Goal: Information Seeking & Learning: Learn about a topic

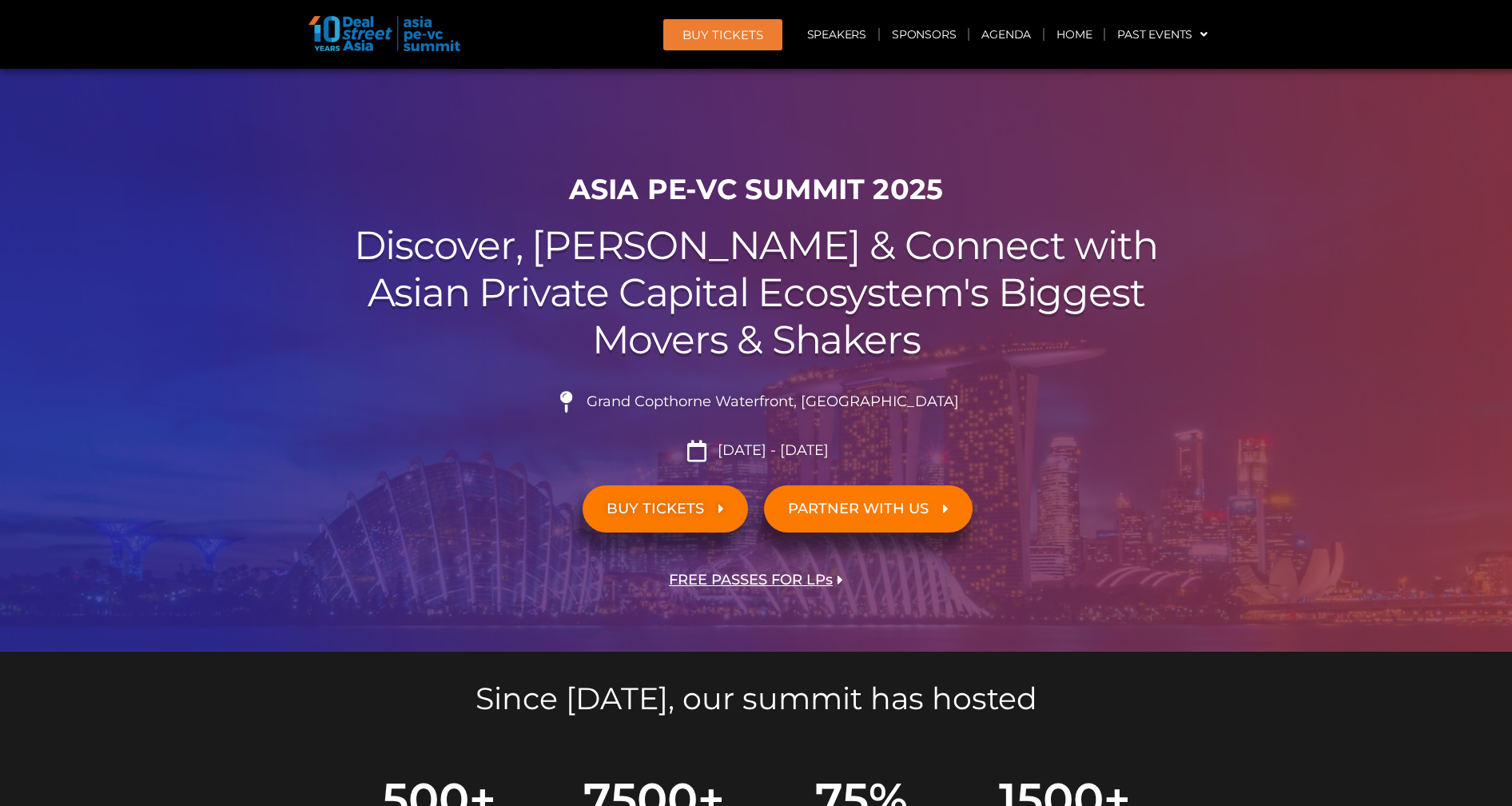
scroll to position [13856, 0]
click at [1154, 33] on link "Past Events" at bounding box center [1155, 34] width 114 height 37
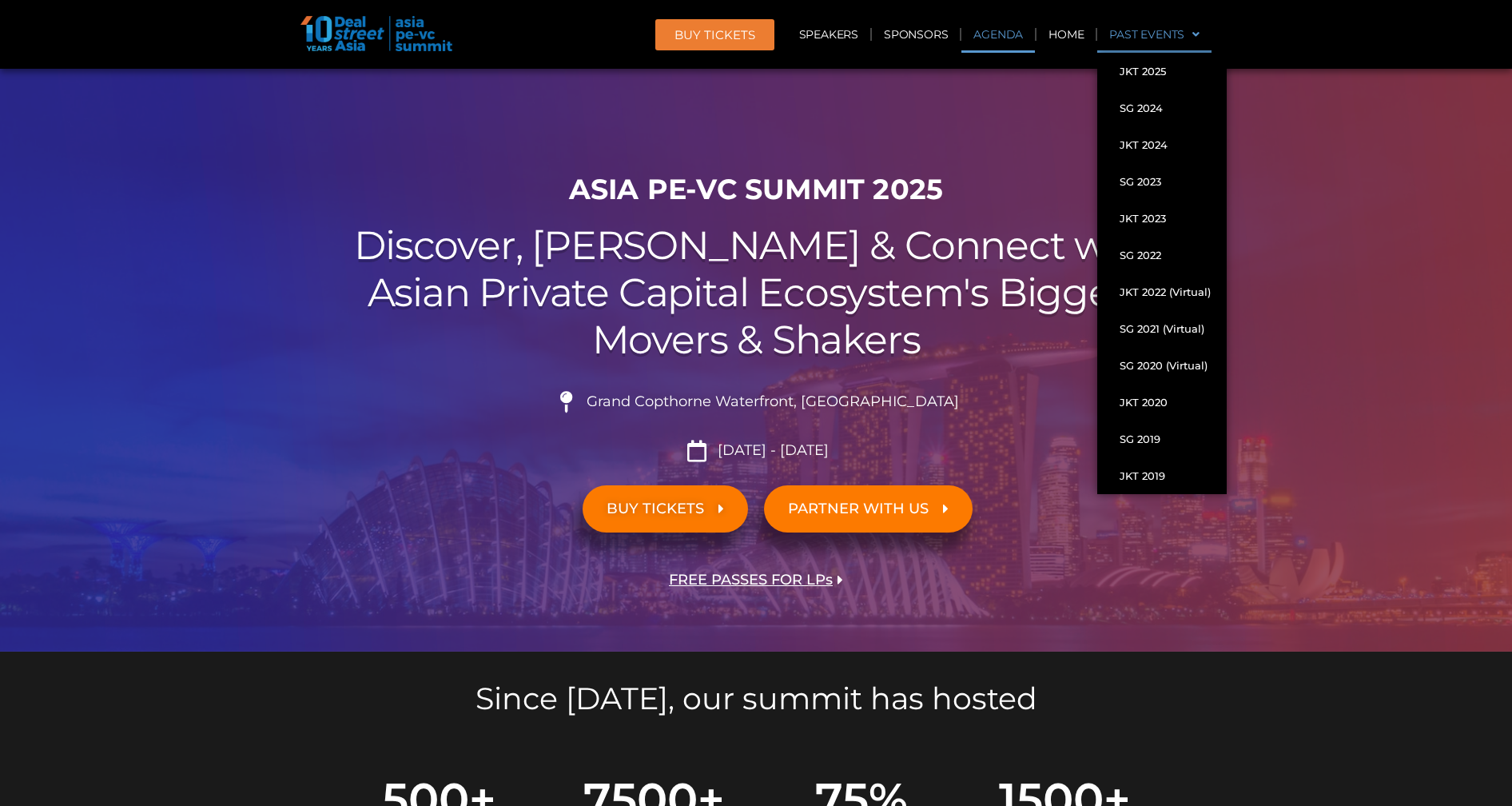
click at [978, 34] on link "Agenda" at bounding box center [998, 34] width 74 height 37
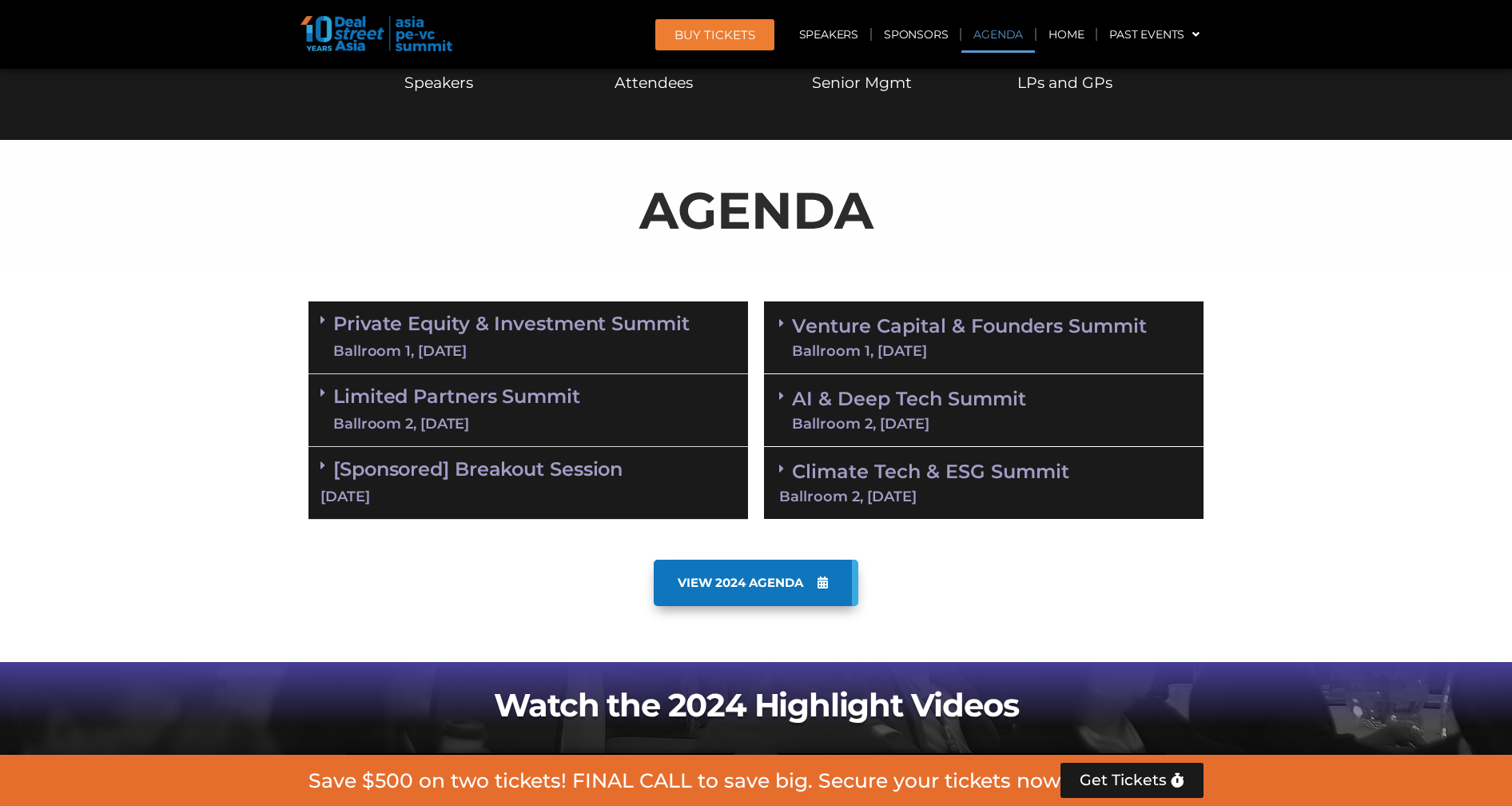
scroll to position [836, 0]
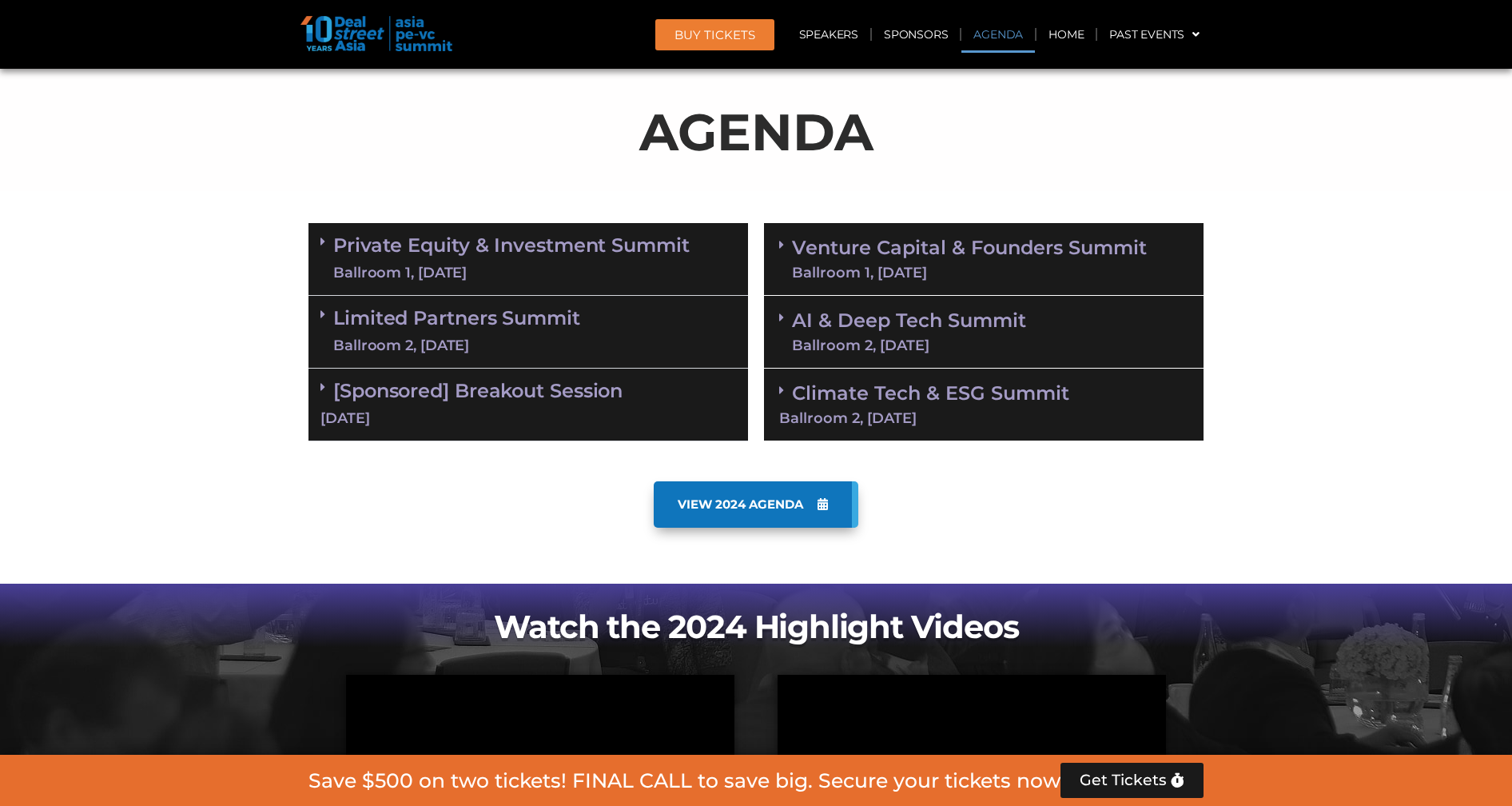
click at [514, 265] on div "Ballroom 1, [DATE]" at bounding box center [511, 273] width 357 height 20
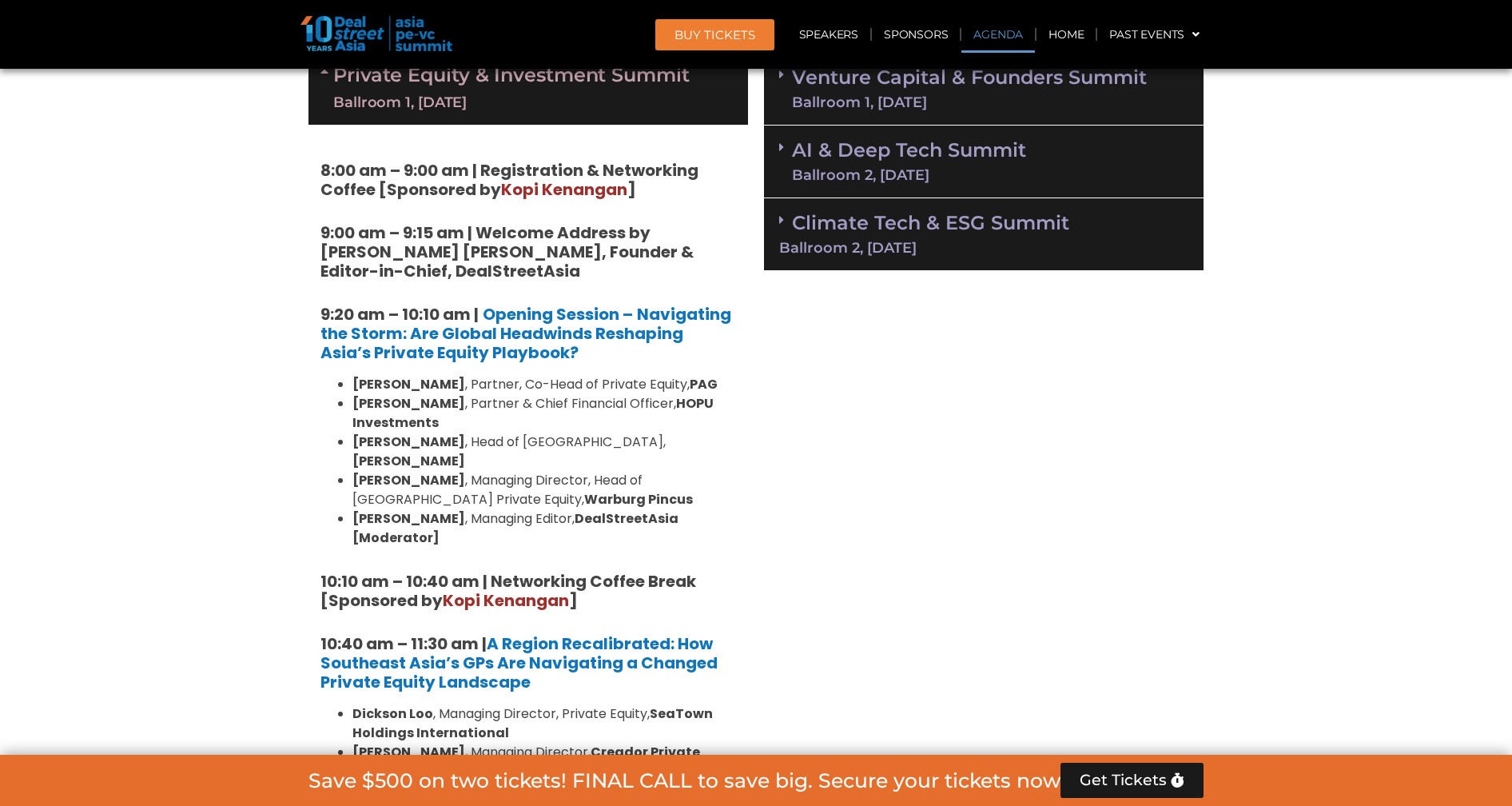
scroll to position [952, 0]
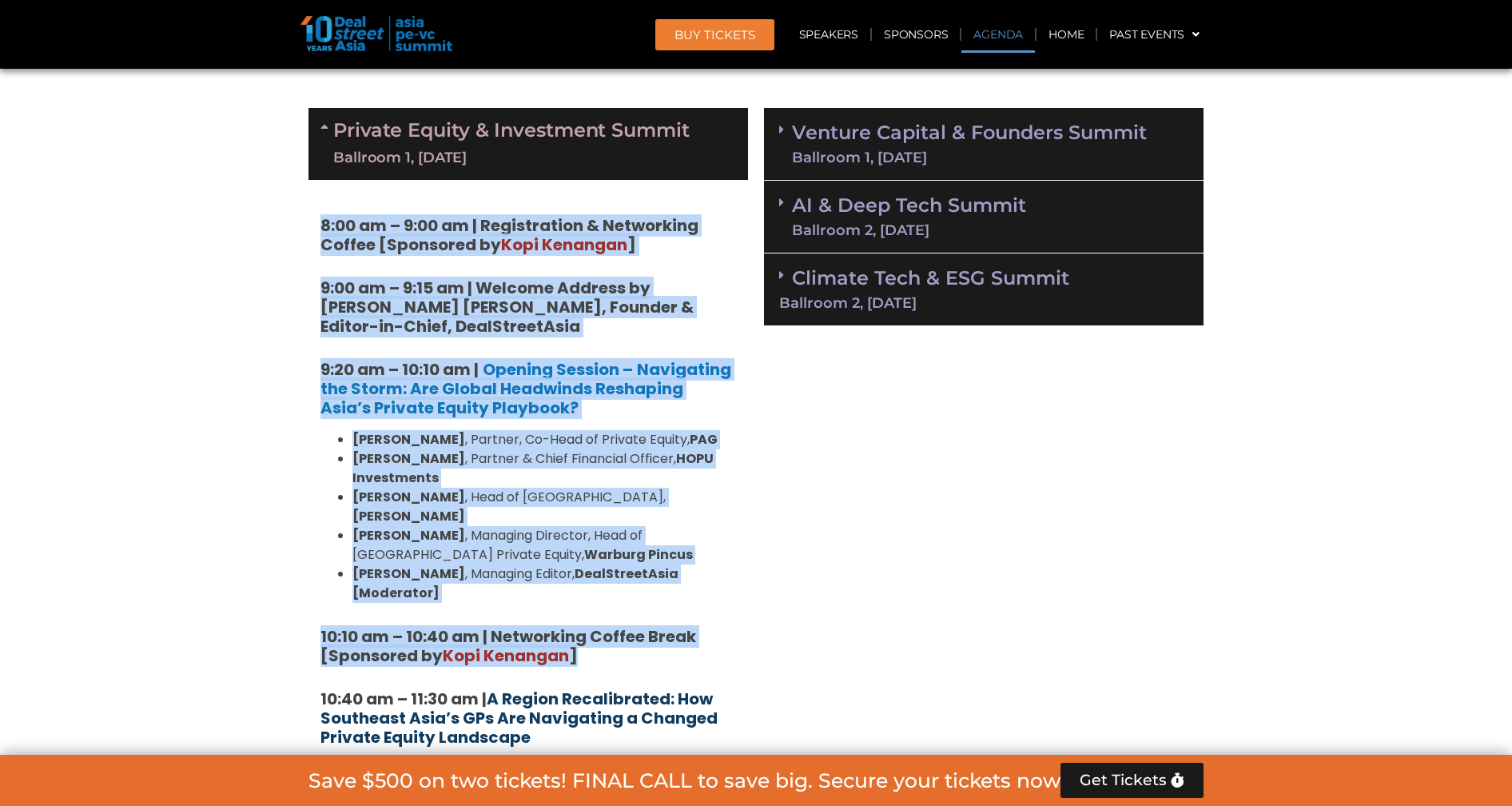
drag, startPoint x: 321, startPoint y: 222, endPoint x: 628, endPoint y: 653, distance: 529.2
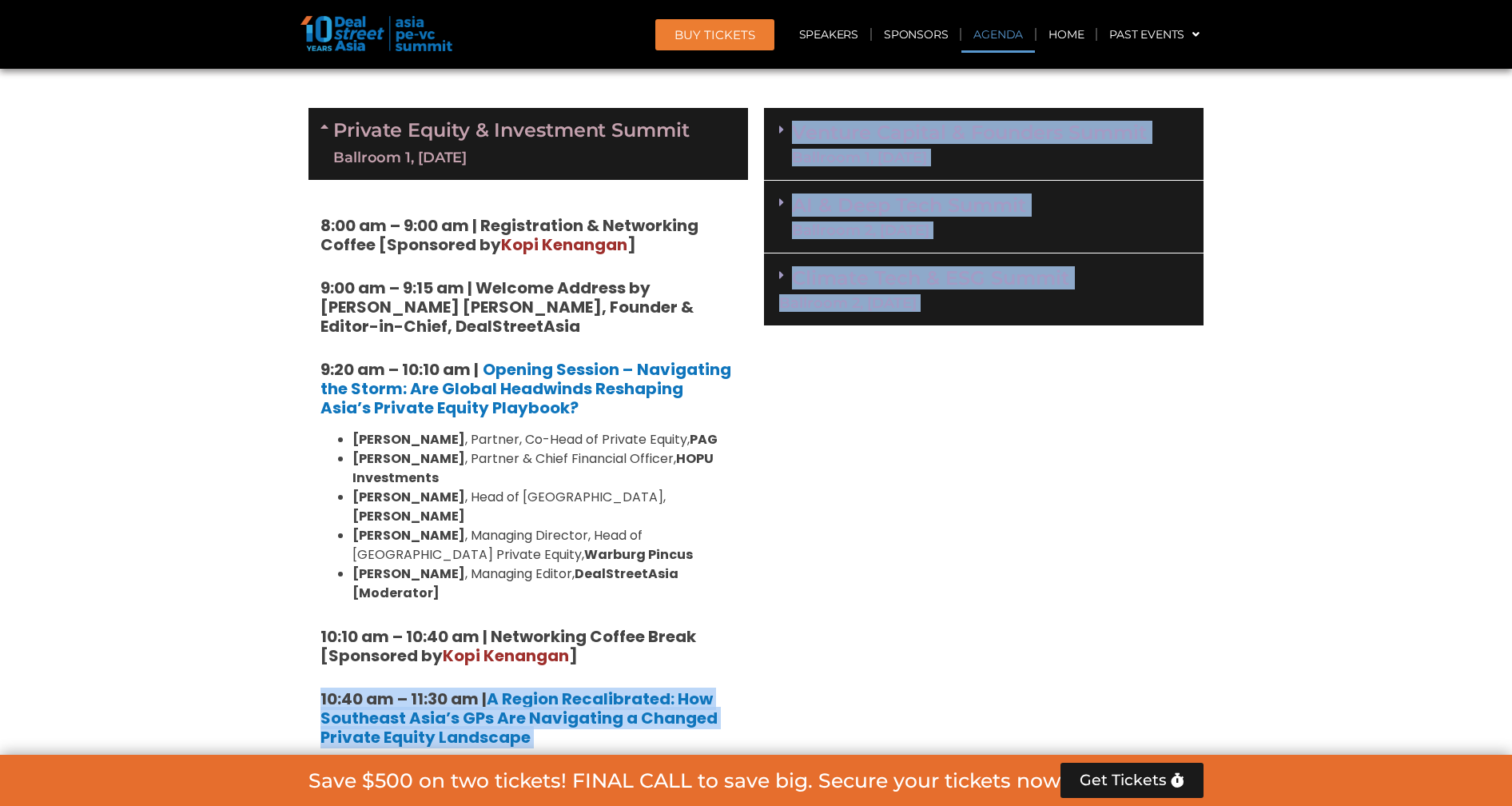
drag, startPoint x: 628, startPoint y: 653, endPoint x: 633, endPoint y: 760, distance: 107.1
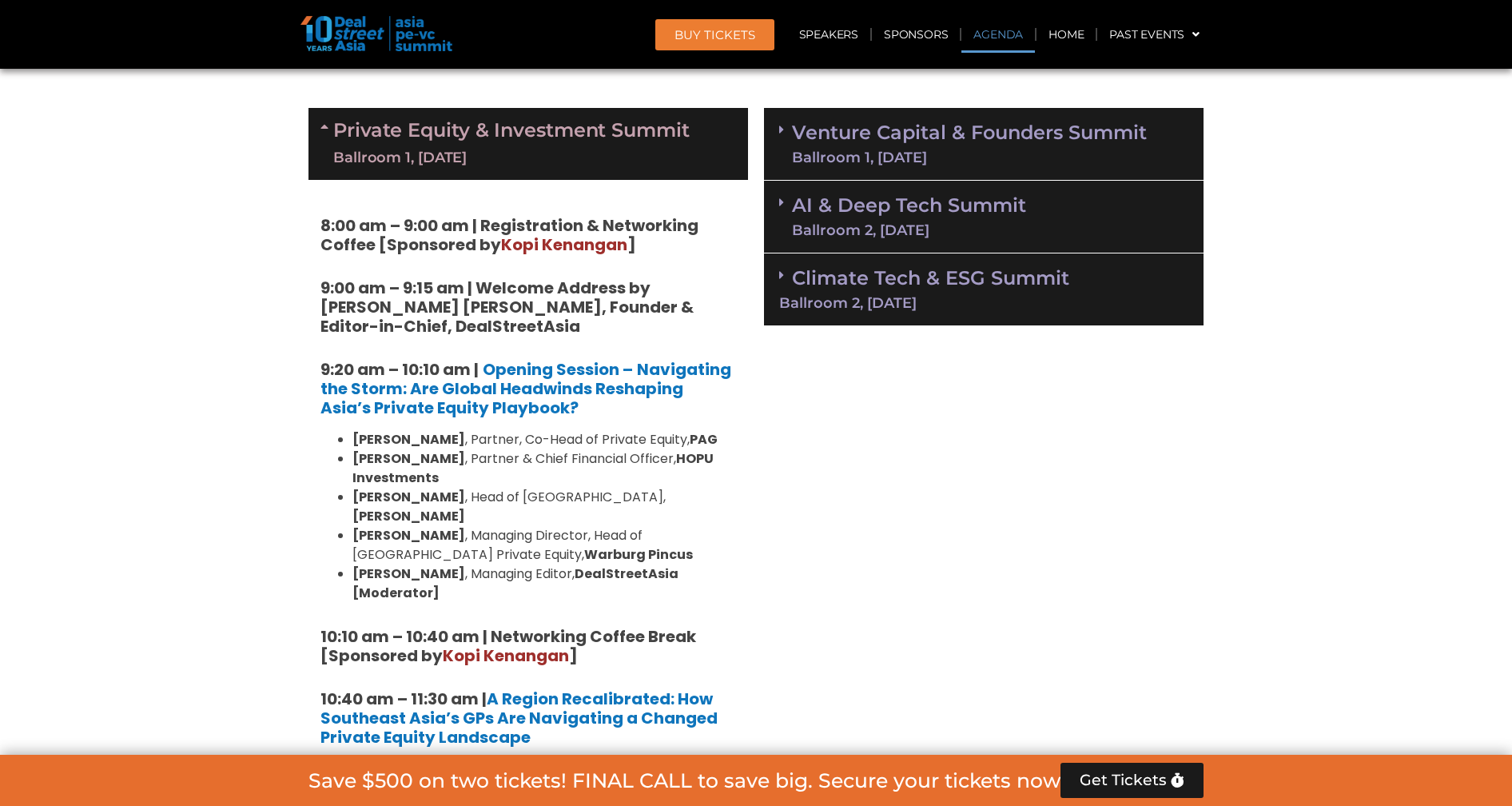
click at [463, 434] on strong "[PERSON_NAME]" at bounding box center [409, 439] width 112 height 18
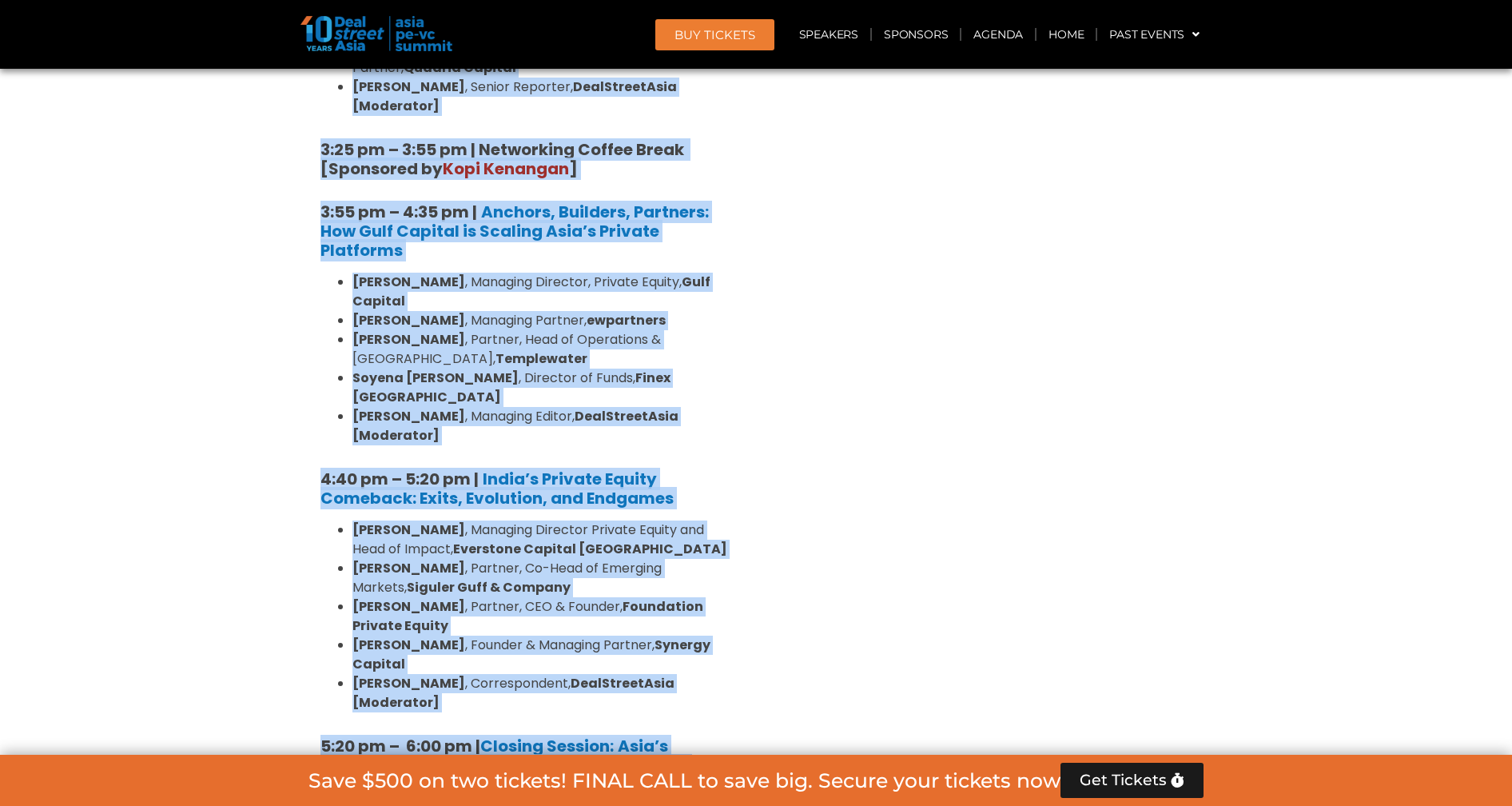
scroll to position [2746, 0]
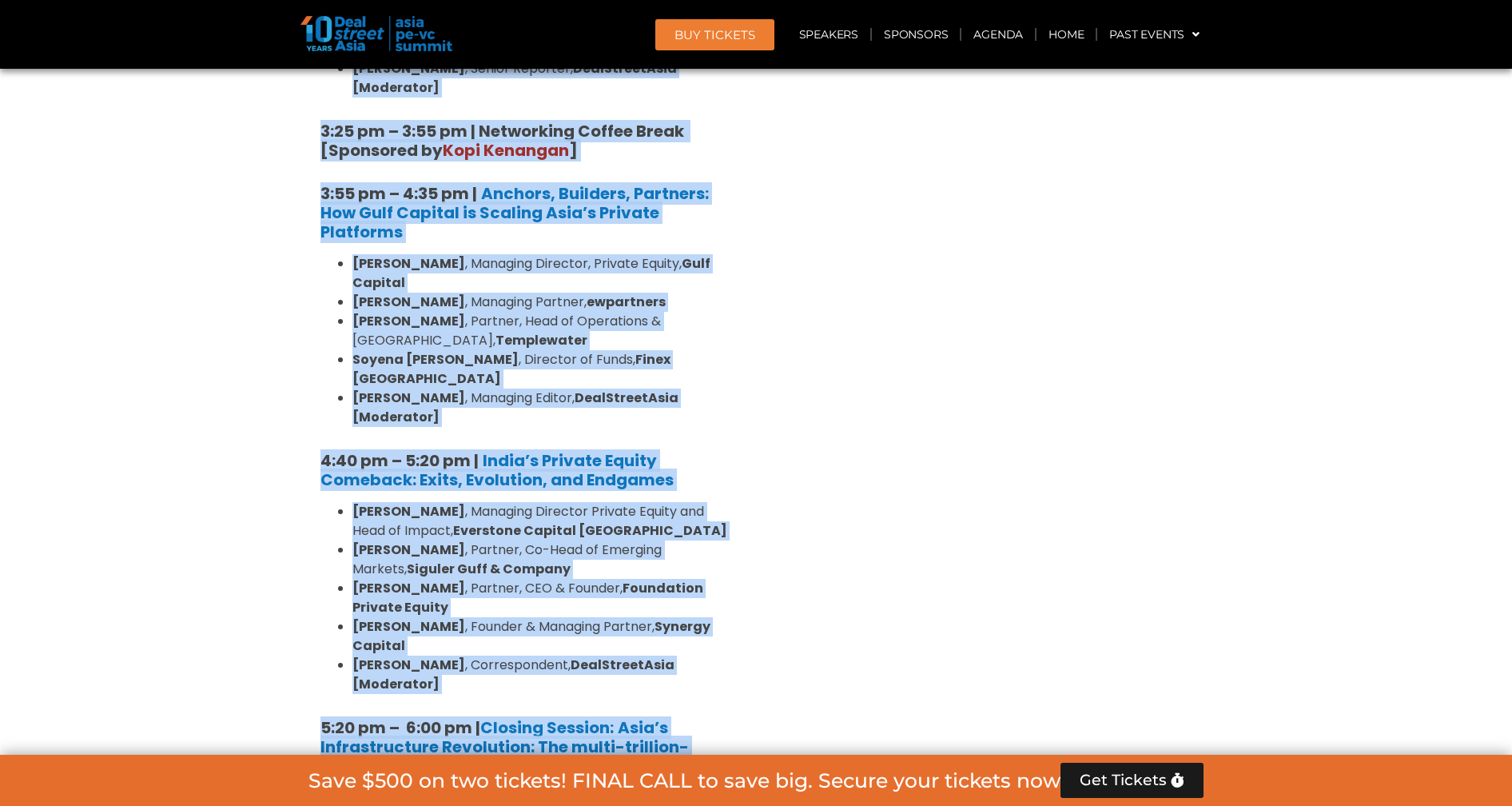
drag, startPoint x: 321, startPoint y: 218, endPoint x: 660, endPoint y: 641, distance: 542.1
copy div "8:00 am – 9:00 am | Registration & Networking Coffee [Sponsored by Kopi Kenanga…"
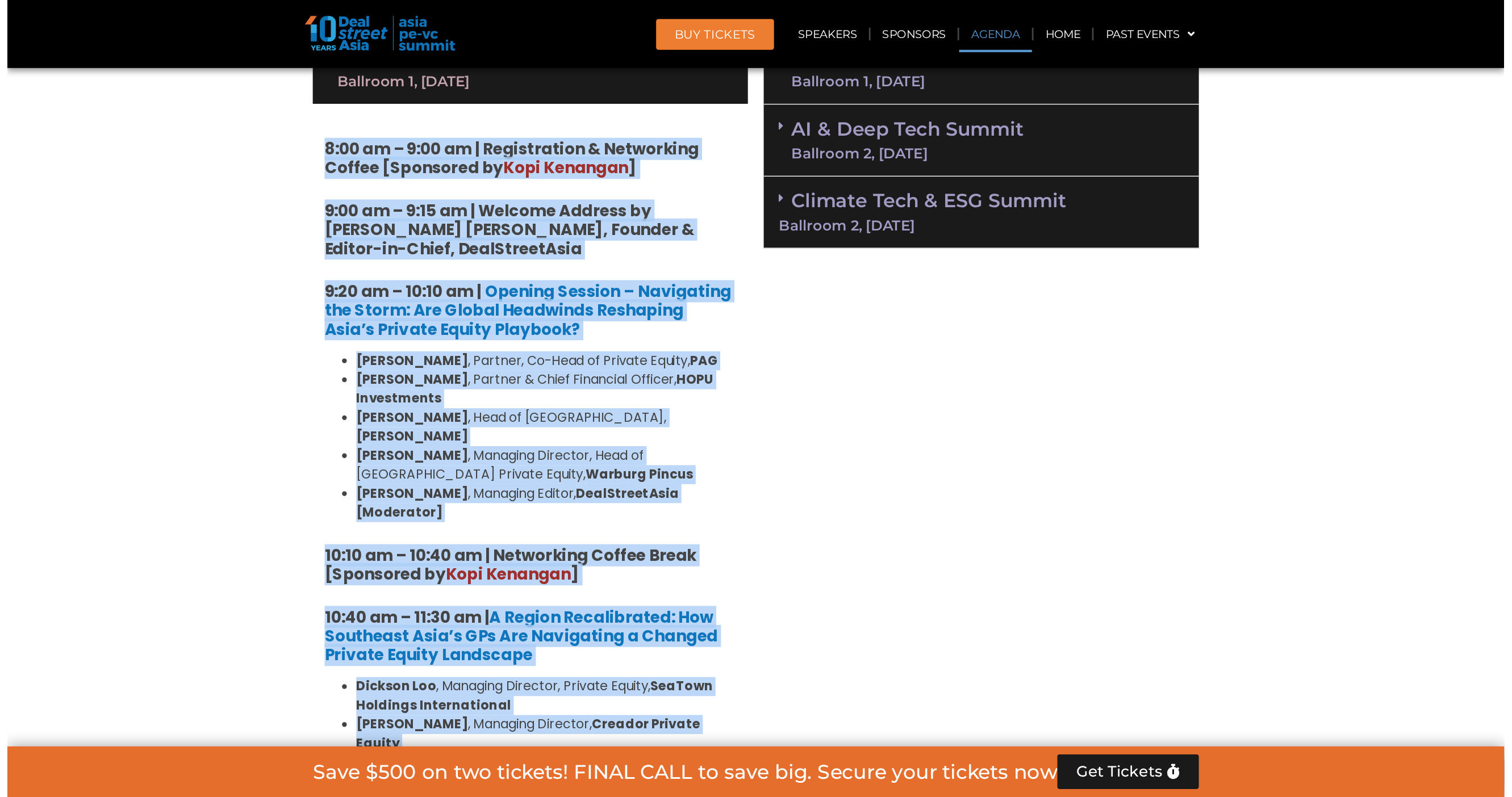
scroll to position [578, 0]
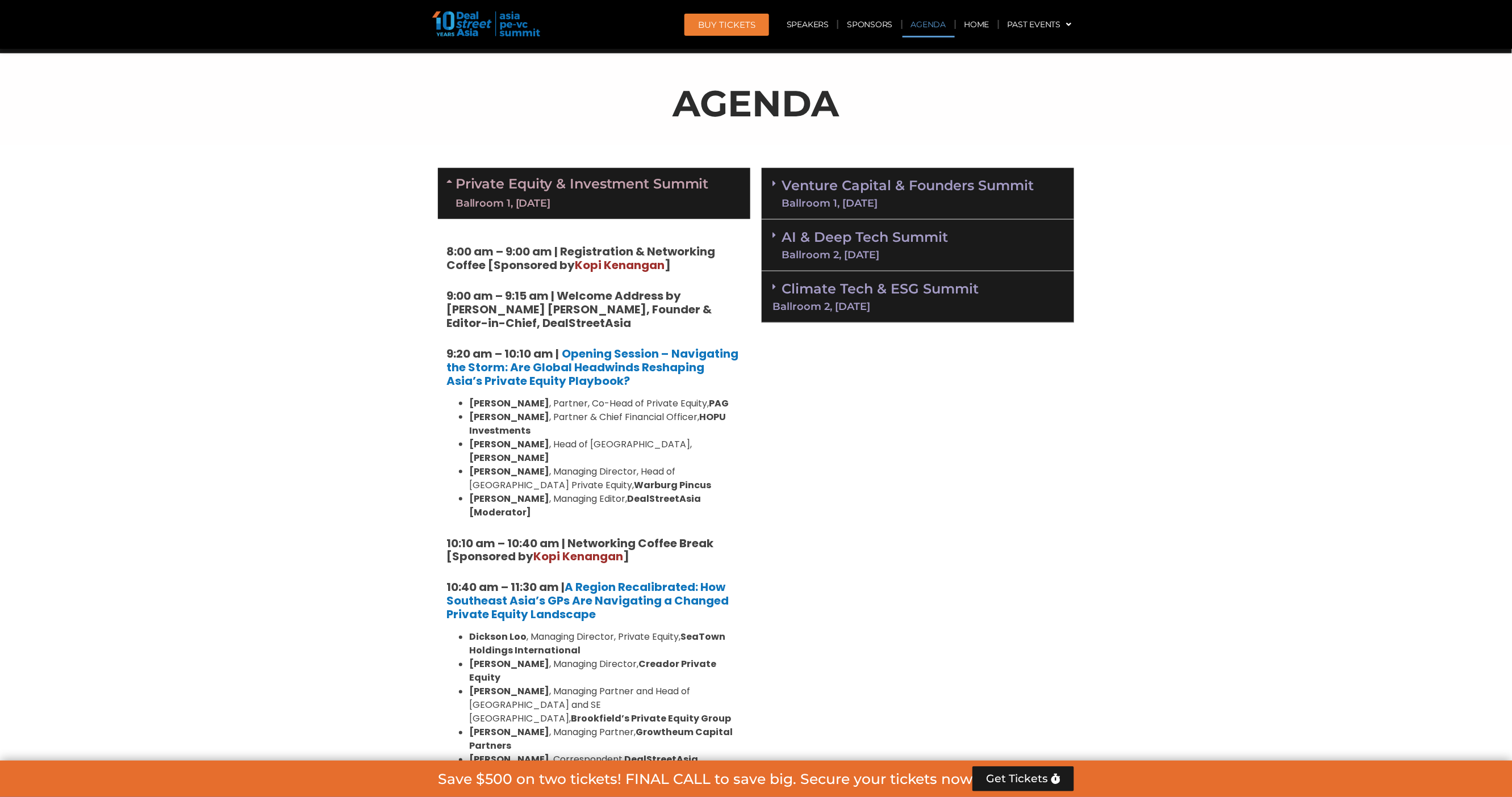
scroll to position [646, 0]
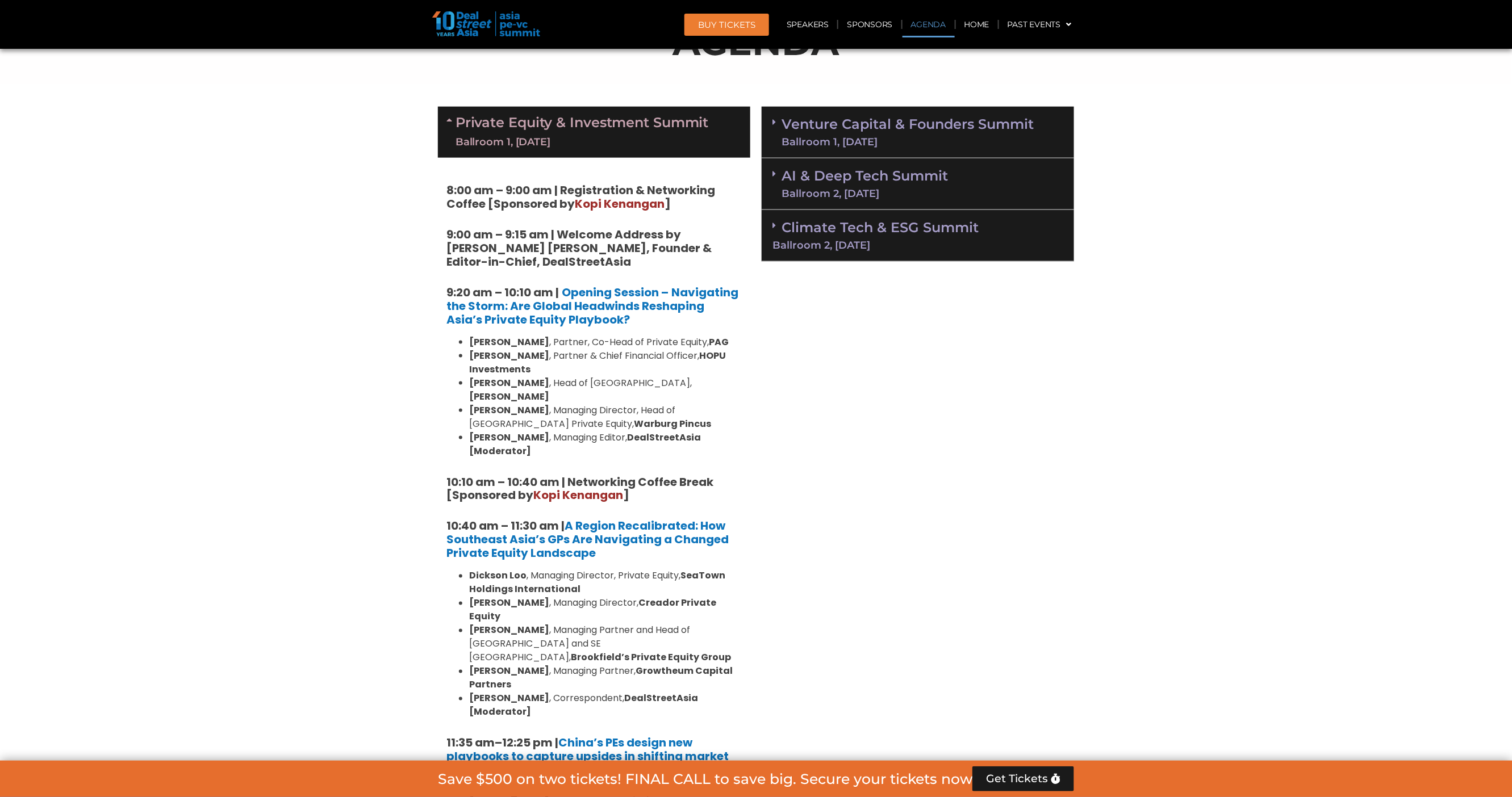
click at [592, 319] on h5 "9:20 am – 10:10 am | Opening Session – Navigating the Storm: Are Global Headwin…" at bounding box center [594, 306] width 295 height 41
click at [561, 311] on strong "Navigating the Storm: Are Global Headwinds Reshaping Asia’s Private Equity Play…" at bounding box center [593, 306] width 292 height 43
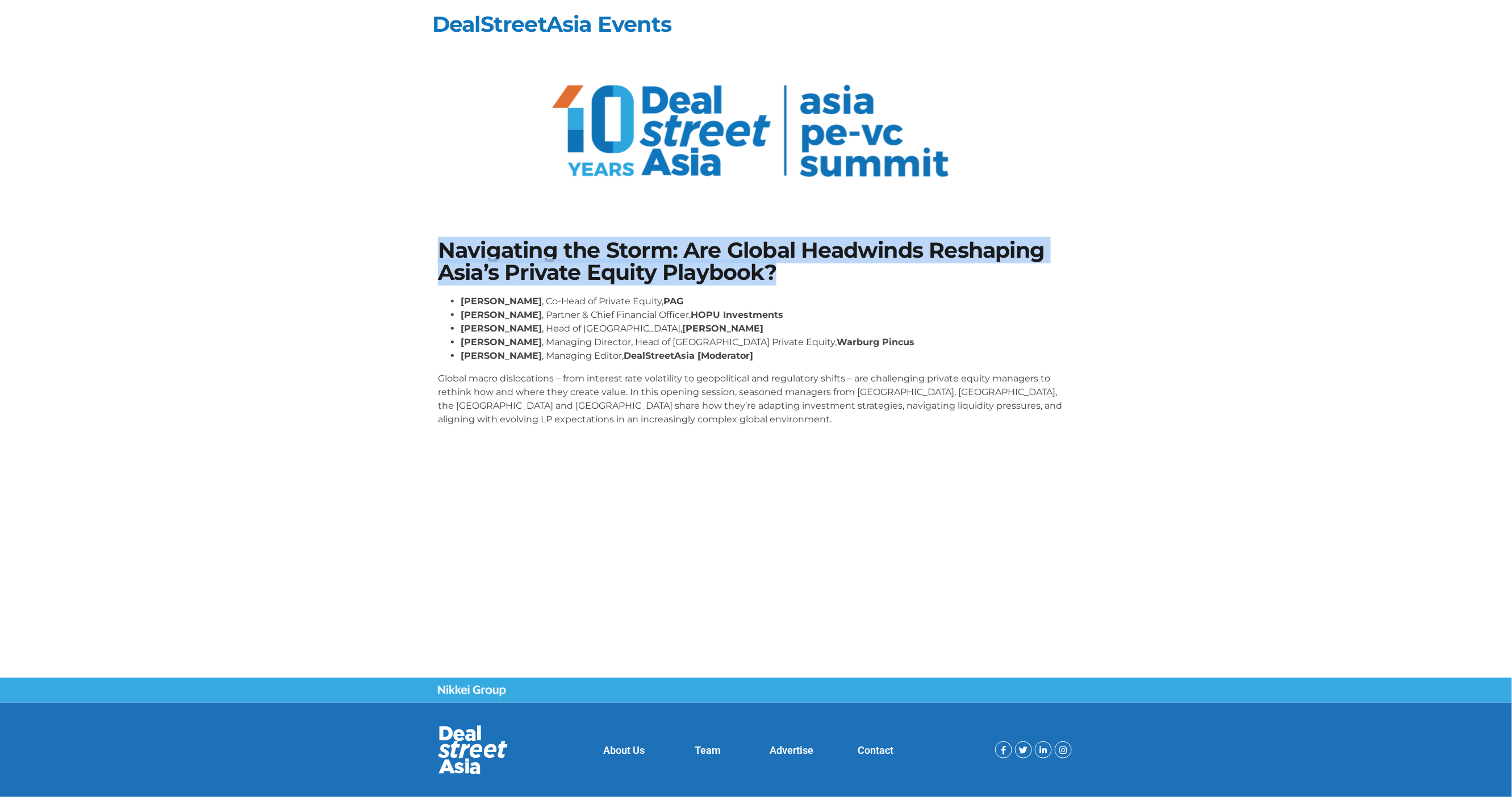
drag, startPoint x: 437, startPoint y: 247, endPoint x: 903, endPoint y: 270, distance: 466.6
click at [903, 271] on div "Navigating the Storm: Are Global Headwinds Reshaping Asia’s Private Equity Play…" at bounding box center [756, 337] width 647 height 207
copy h1 "Navigating the Storm: Are Global Headwinds Reshaping Asia’s Private Equity Play…"
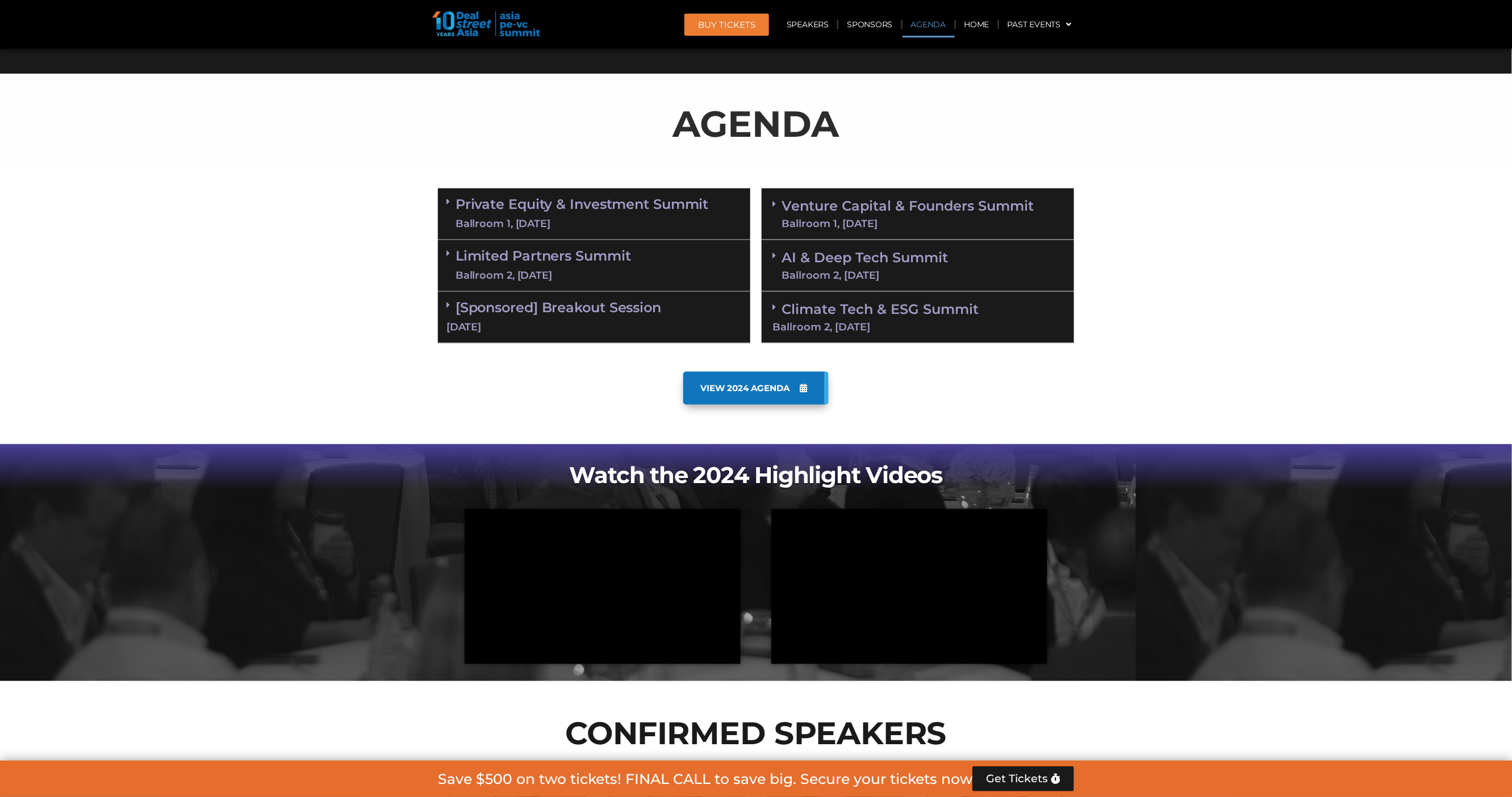
click at [547, 212] on link "Private Equity & Investment Summit Ballroom 1, [DATE]" at bounding box center [582, 214] width 253 height 34
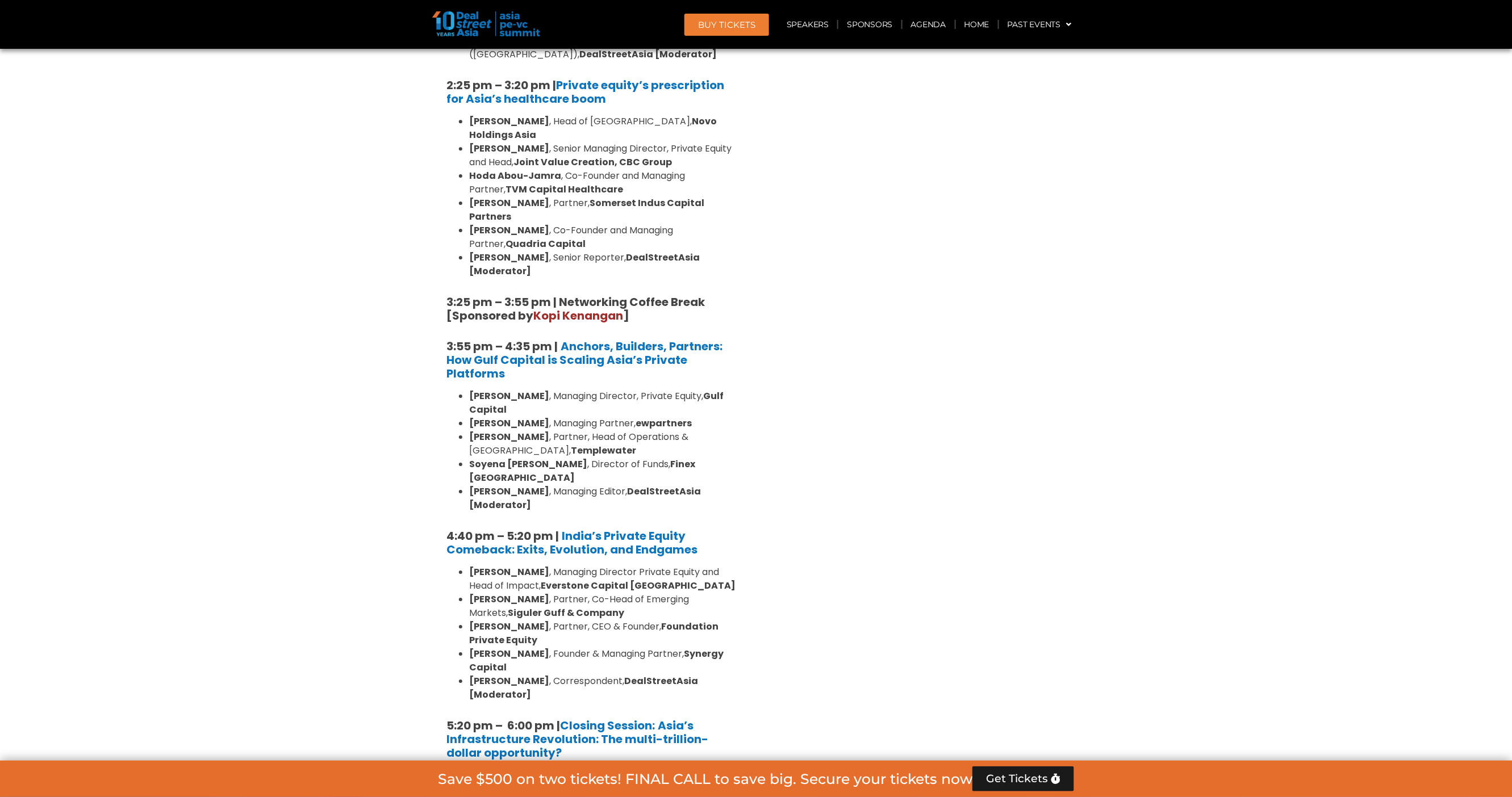
scroll to position [1956, 0]
